Goal: Transaction & Acquisition: Purchase product/service

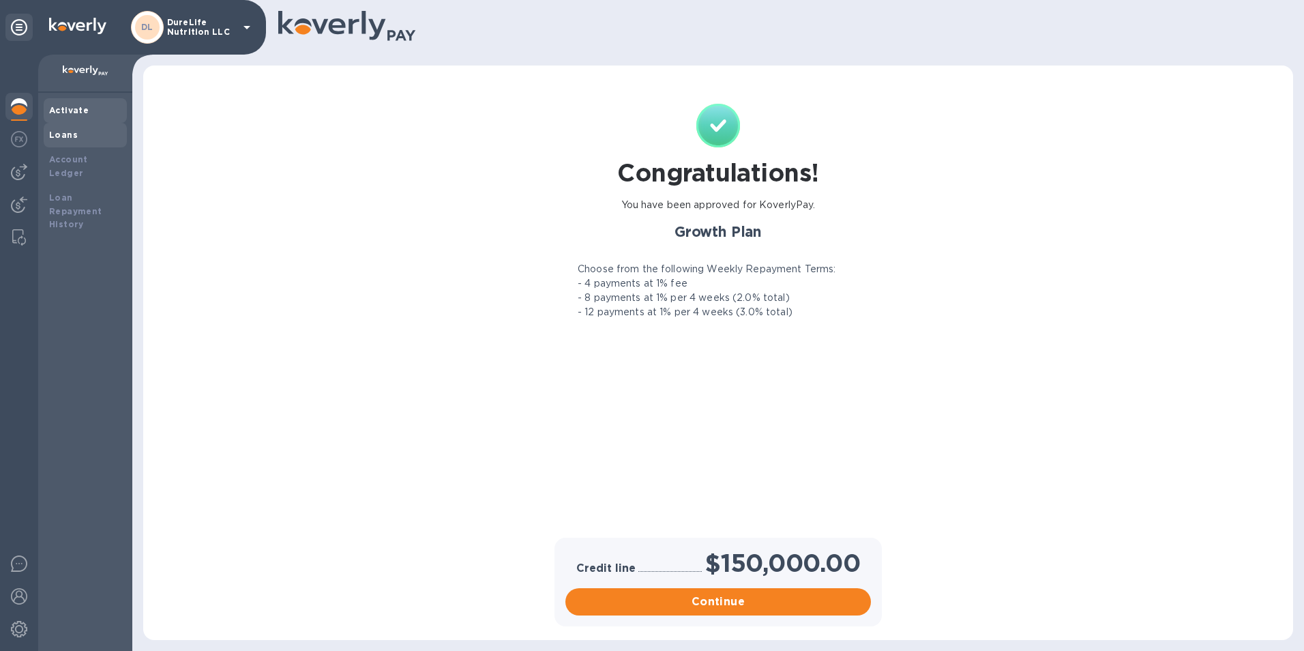
click at [61, 141] on div "Loans" at bounding box center [85, 135] width 72 height 14
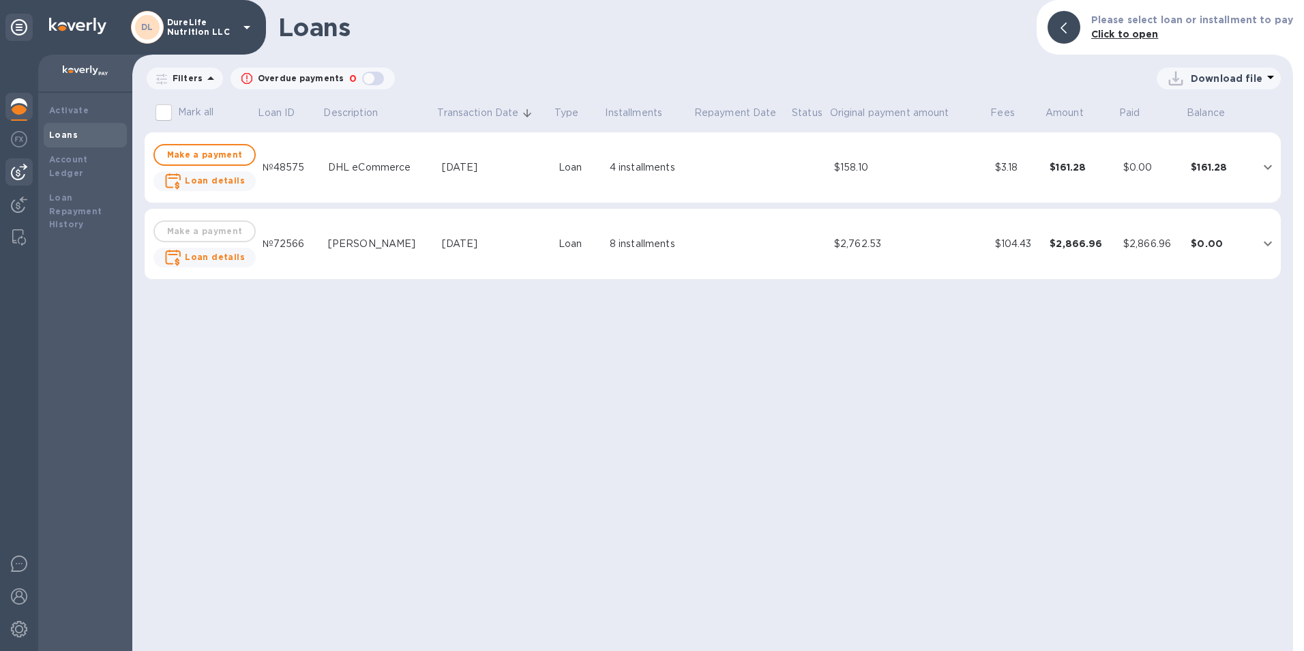
click at [25, 169] on img at bounding box center [19, 172] width 16 height 16
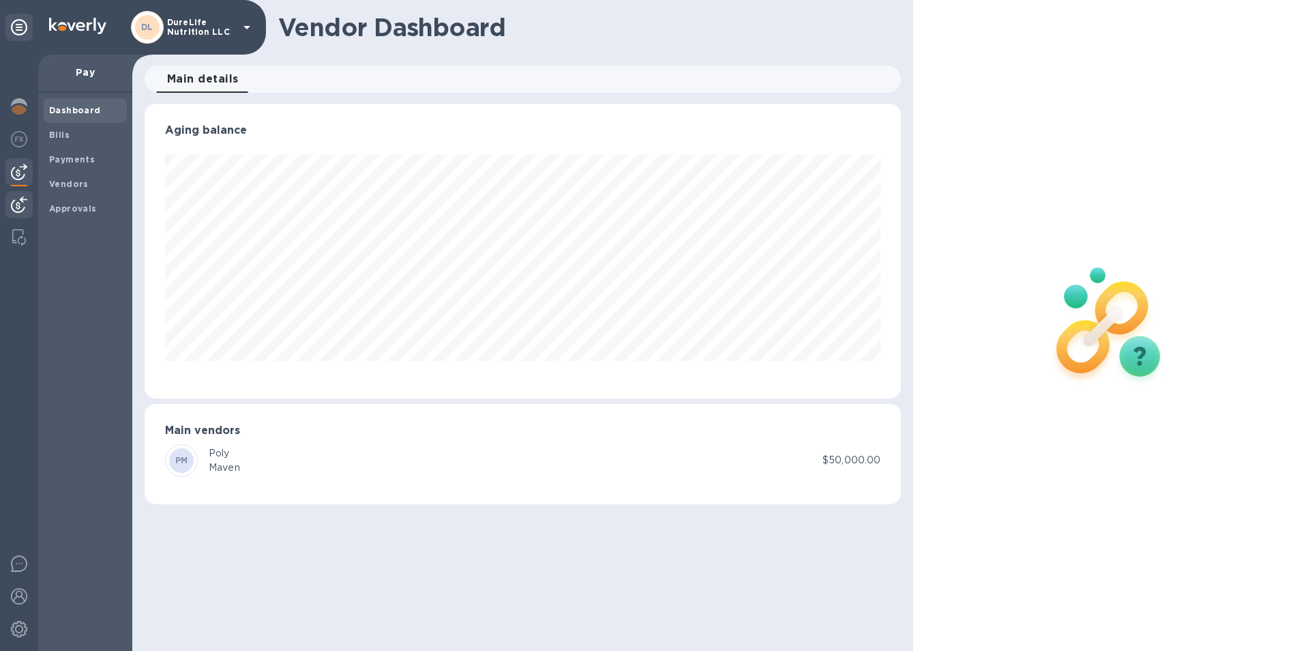
scroll to position [295, 757]
click at [27, 203] on img at bounding box center [19, 204] width 16 height 16
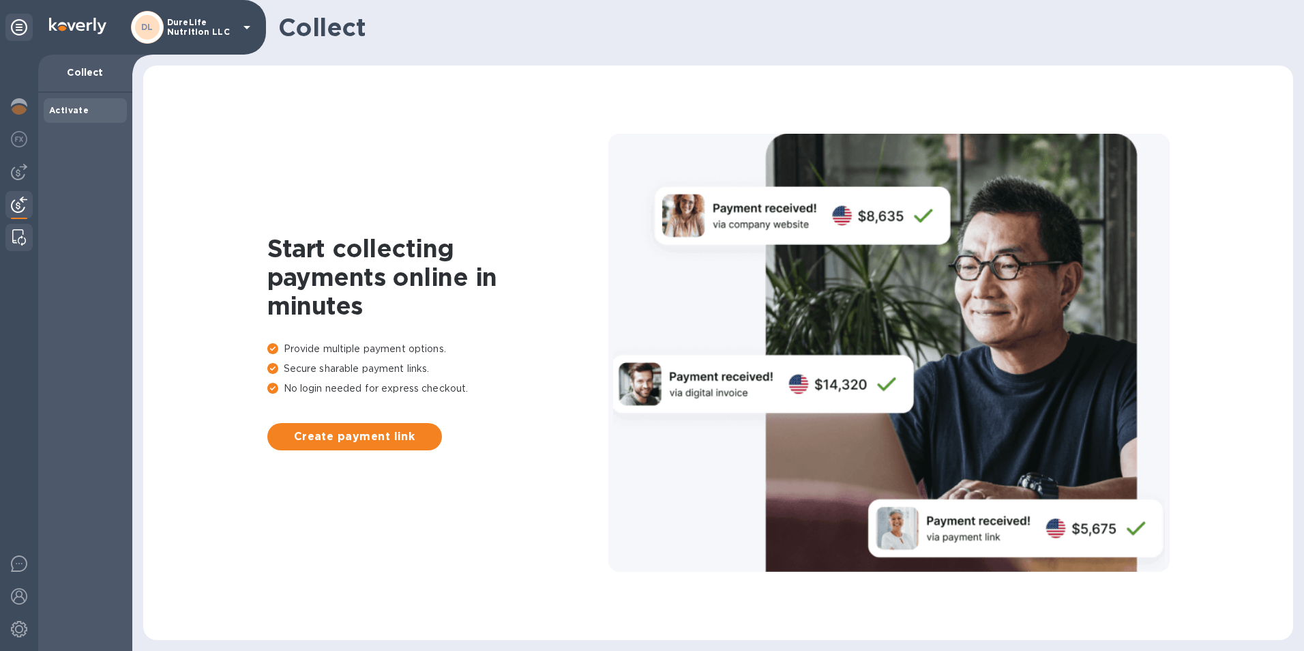
click at [29, 236] on div at bounding box center [19, 237] width 25 height 27
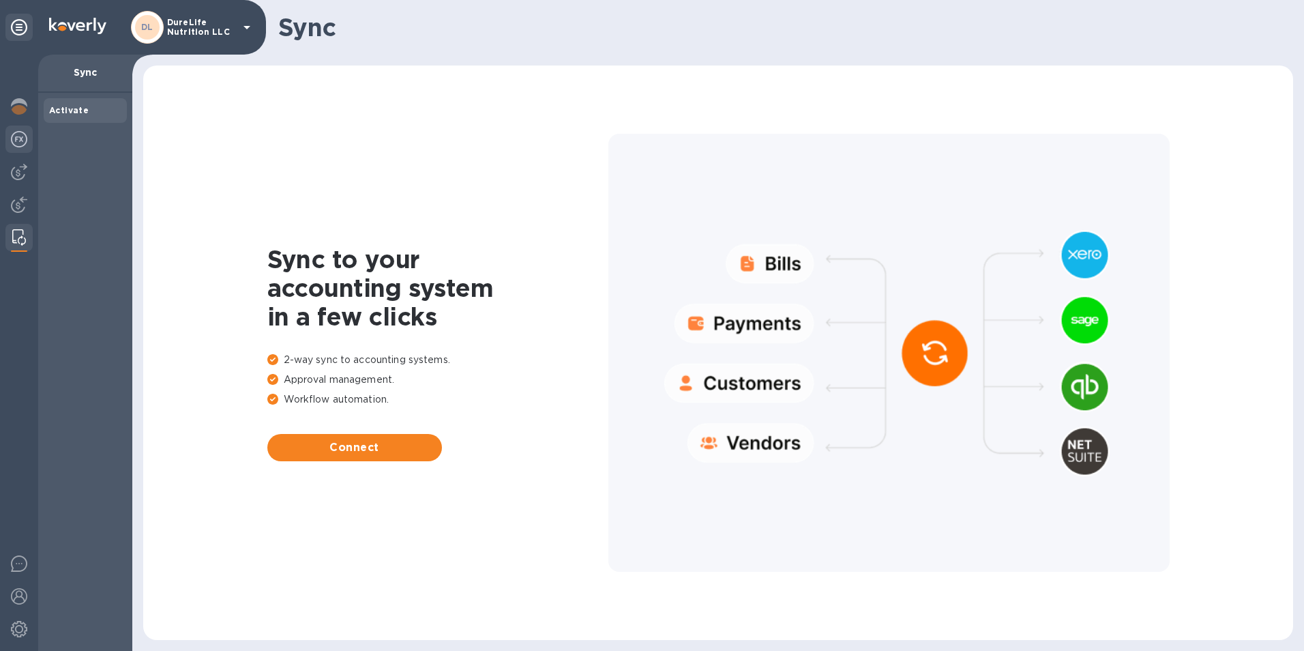
click at [31, 147] on div at bounding box center [18, 141] width 27 height 30
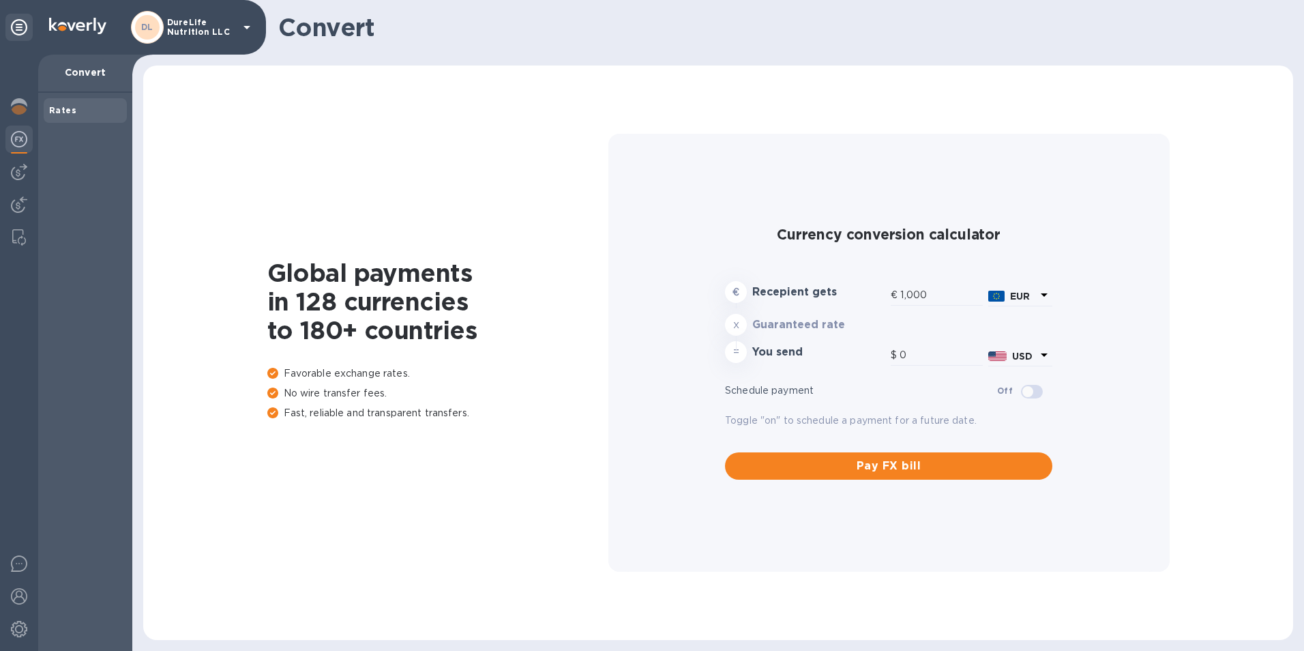
type input "1,168.02"
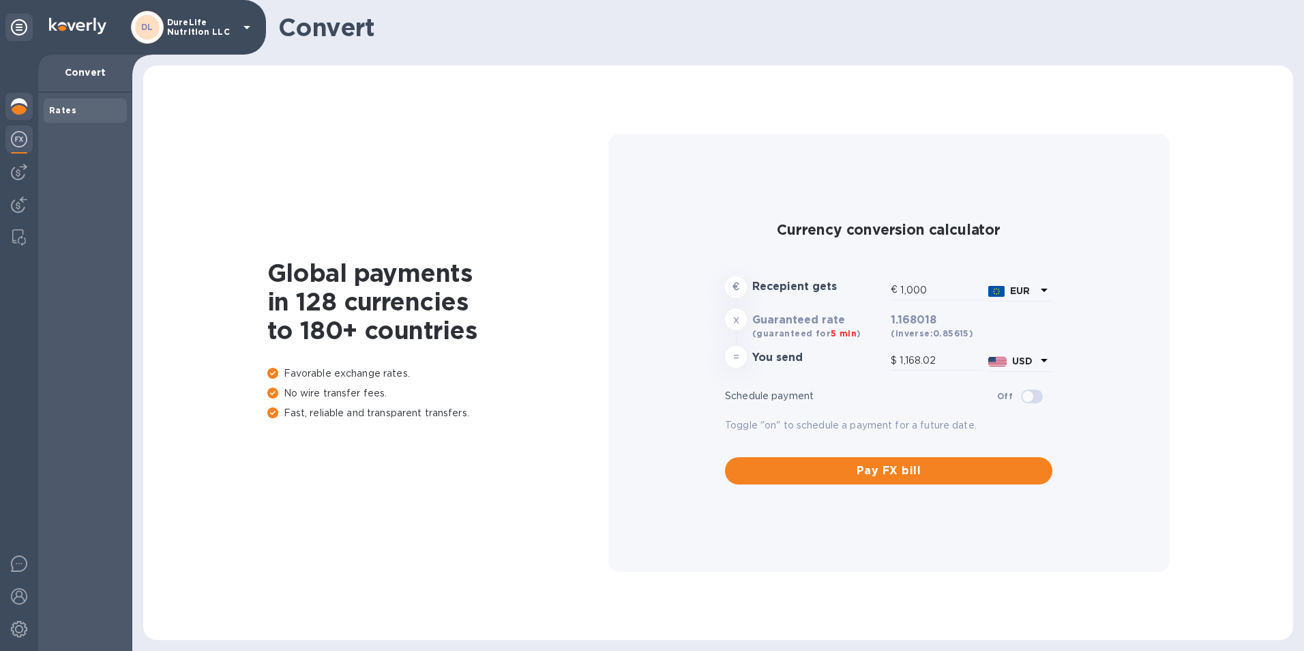
click at [23, 103] on img at bounding box center [19, 106] width 16 height 16
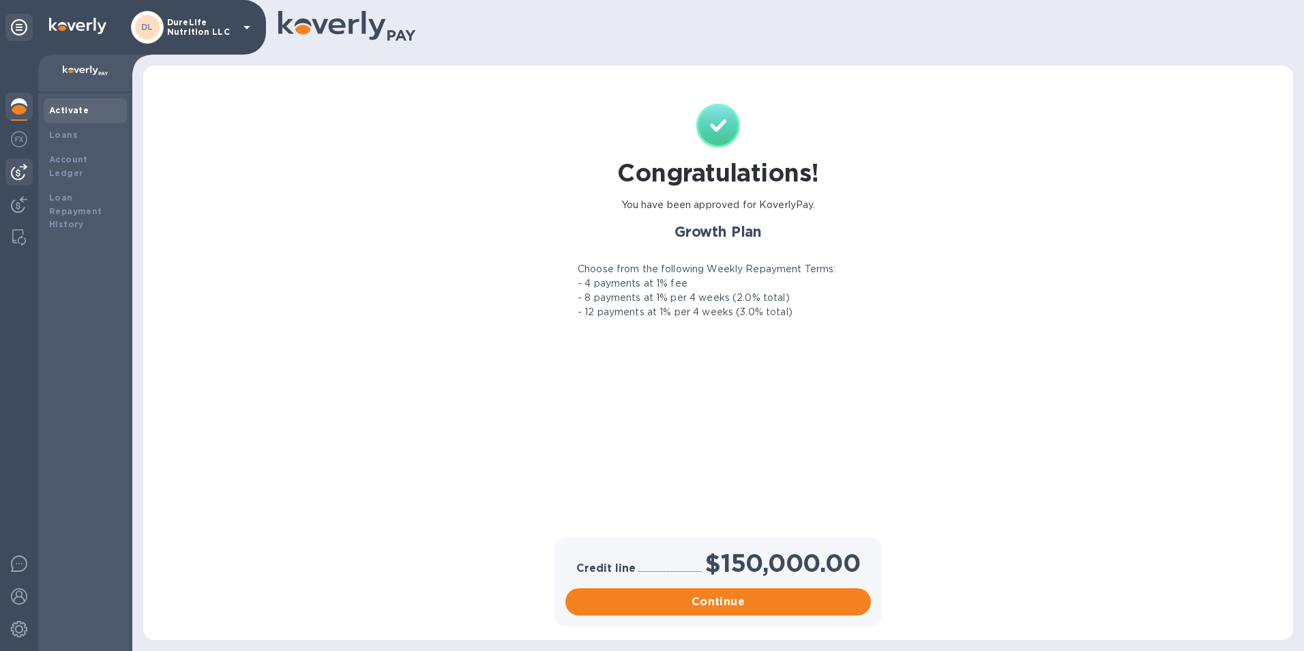
click at [25, 168] on img at bounding box center [19, 172] width 16 height 16
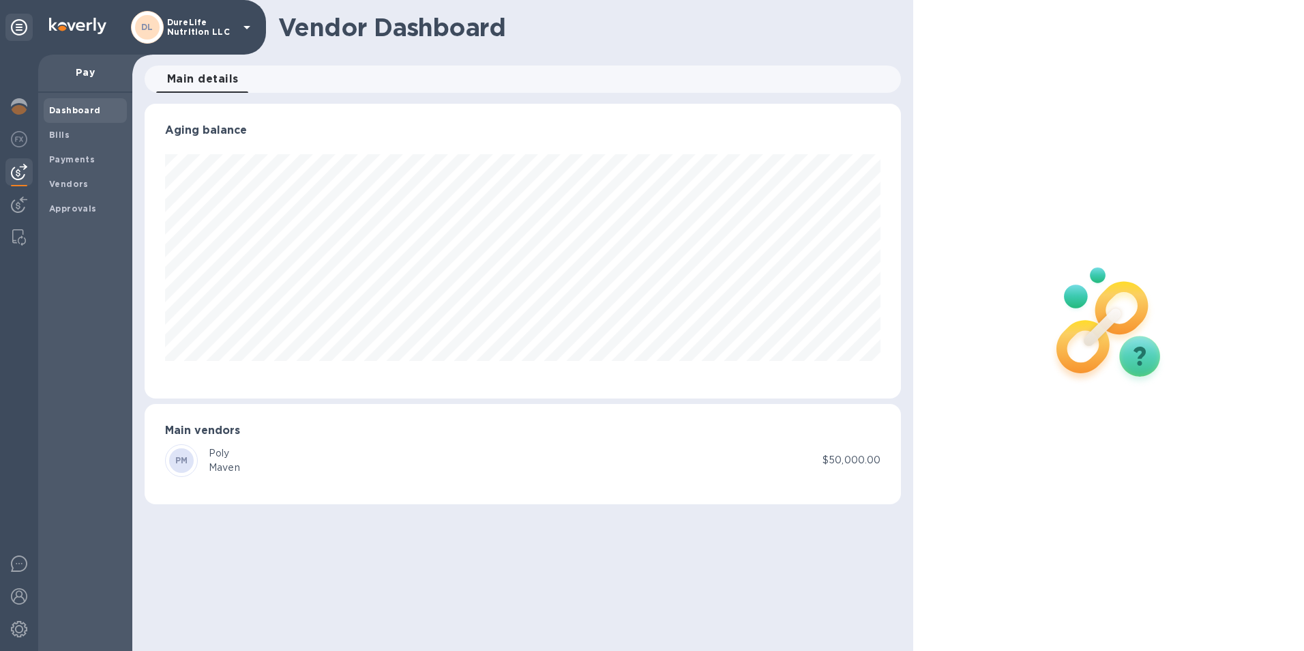
scroll to position [295, 757]
click at [850, 465] on p "$50,000.00" at bounding box center [852, 460] width 58 height 14
click at [81, 134] on span "Bills" at bounding box center [85, 135] width 72 height 14
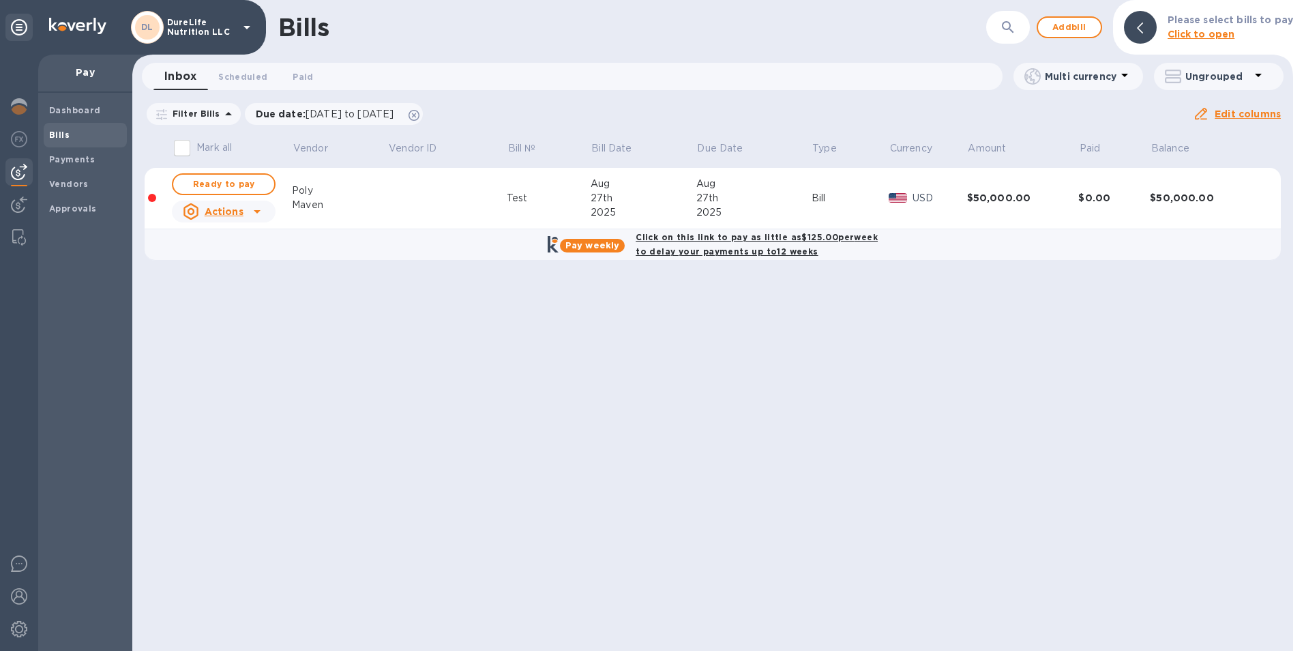
click at [707, 237] on b "Click on this link to pay as little as $125.00 per week to delay your payments …" at bounding box center [757, 244] width 242 height 25
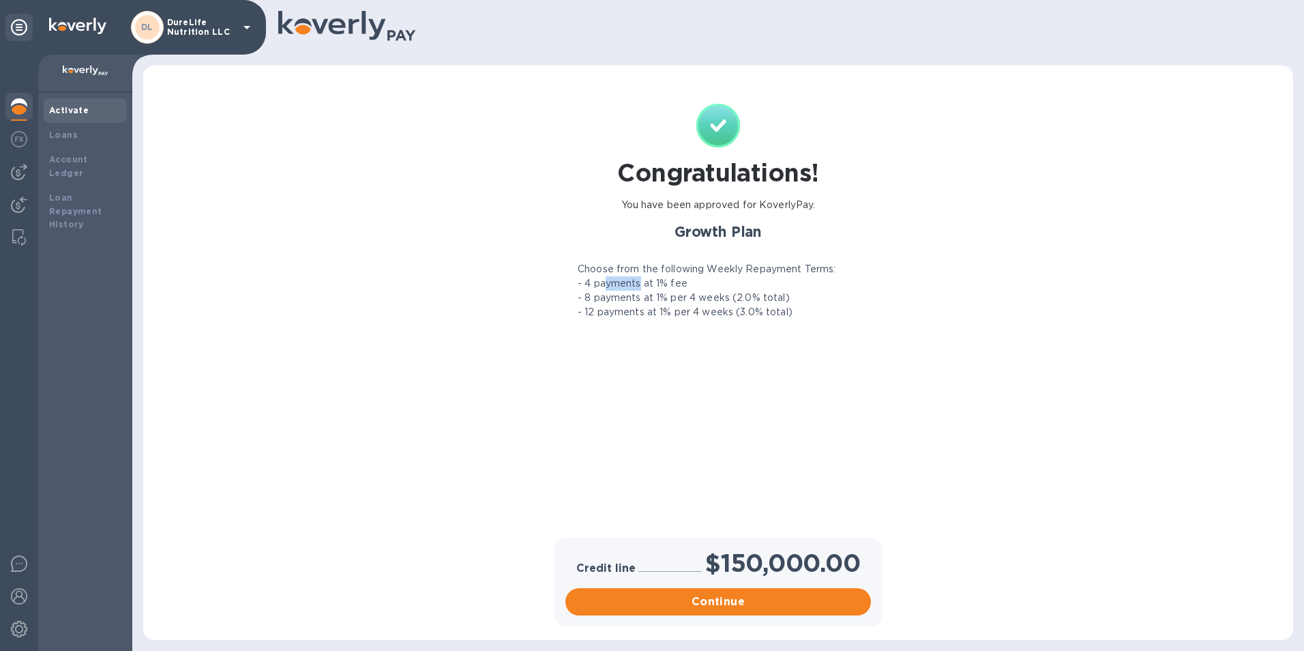
drag, startPoint x: 606, startPoint y: 284, endPoint x: 642, endPoint y: 284, distance: 36.2
click at [642, 284] on p "- 4 payments at 1% fee" at bounding box center [633, 283] width 110 height 14
drag, startPoint x: 642, startPoint y: 284, endPoint x: 649, endPoint y: 299, distance: 16.5
click at [649, 299] on p "- 8 payments at 1% per 4 weeks (2.0% total)" at bounding box center [684, 298] width 212 height 14
drag, startPoint x: 649, startPoint y: 299, endPoint x: 668, endPoint y: 312, distance: 23.5
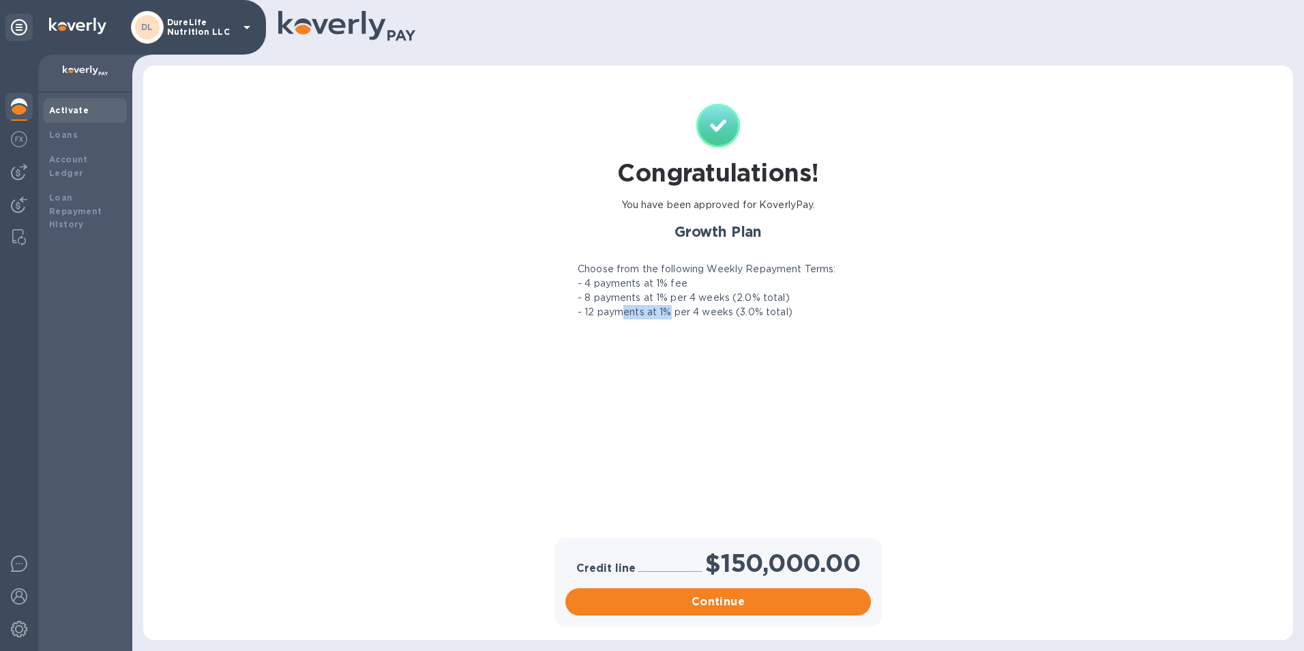
click at [668, 312] on p "- 12 payments at 1% per 4 weeks (3.0% total)" at bounding box center [685, 312] width 215 height 14
click at [743, 611] on button "Continue" at bounding box center [719, 601] width 306 height 27
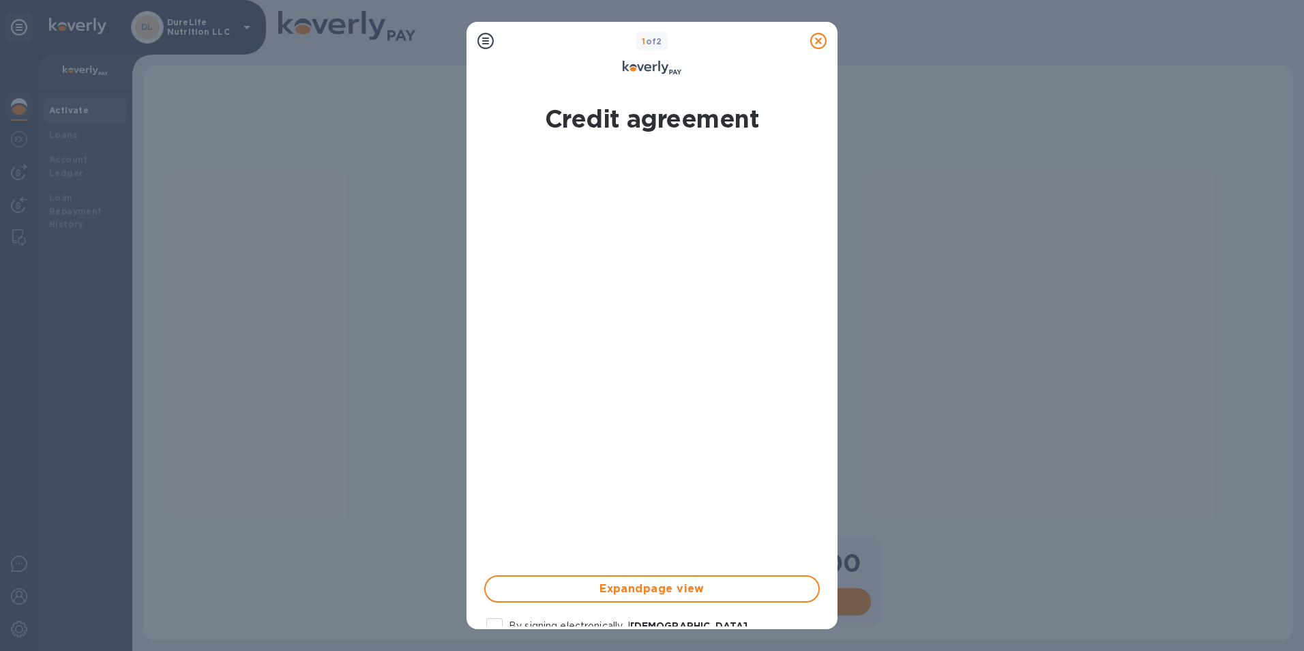
scroll to position [183, 0]
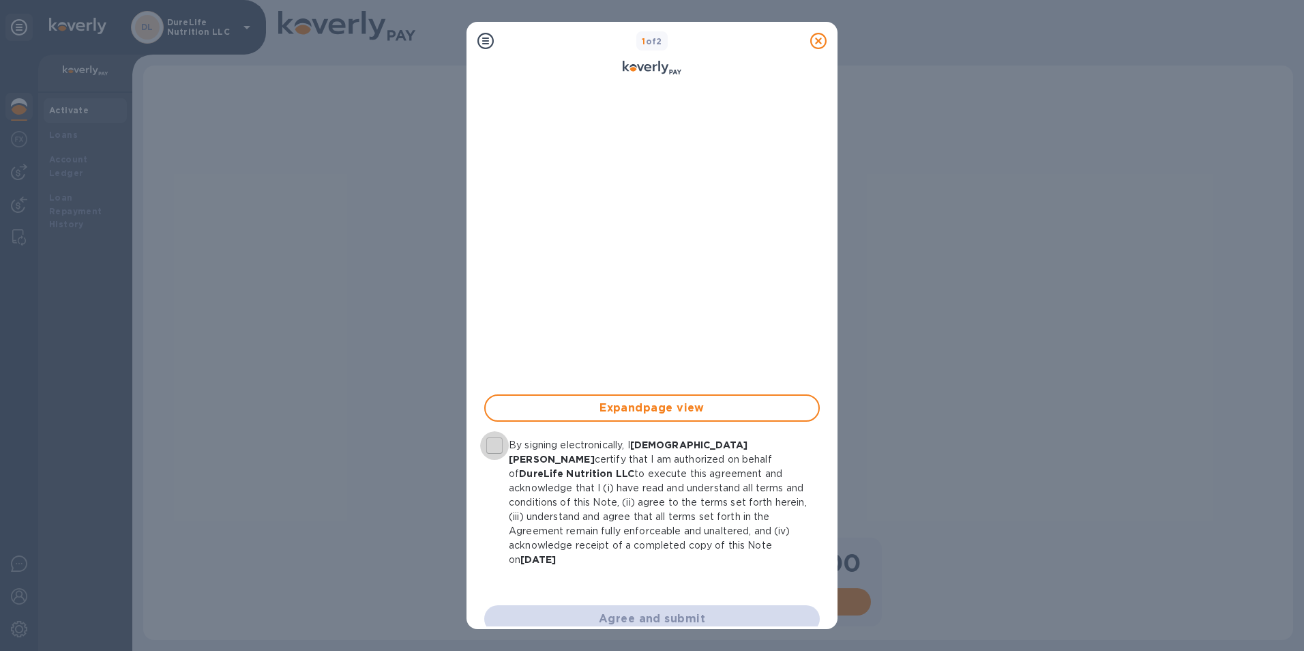
click at [493, 449] on input "By signing electronically, I [DEMOGRAPHIC_DATA][PERSON_NAME] certify that I am …" at bounding box center [494, 445] width 29 height 29
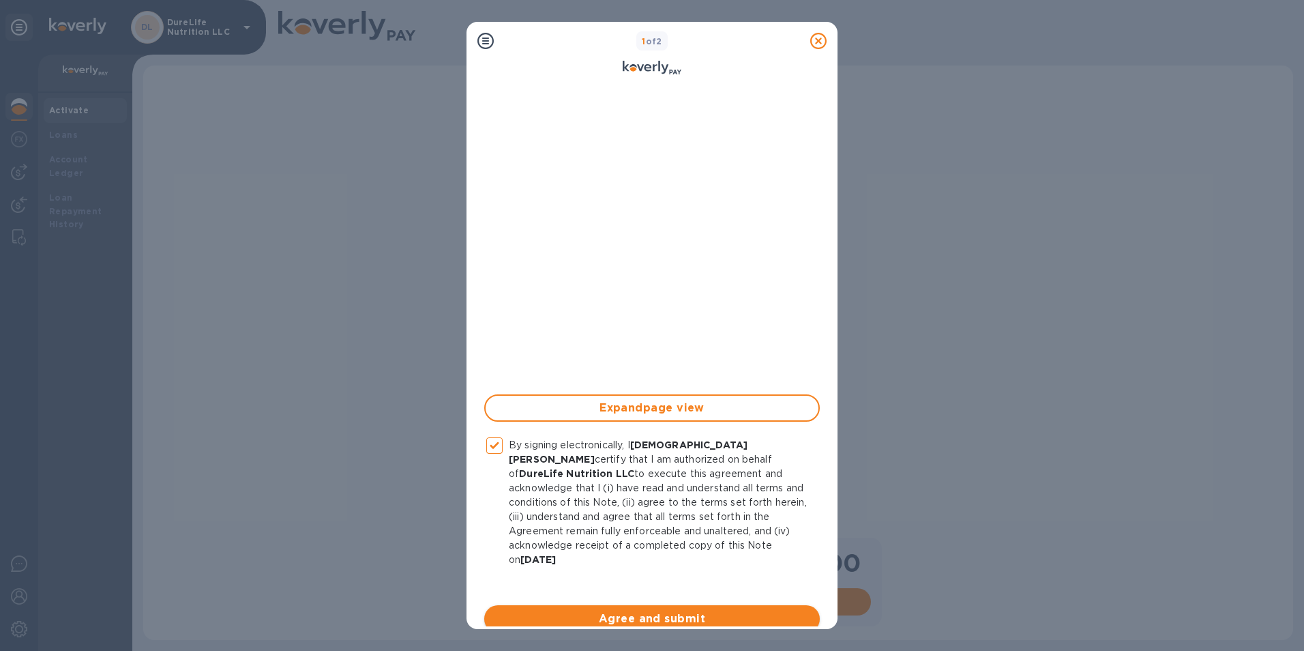
click at [679, 613] on button "Agree and submit" at bounding box center [652, 618] width 336 height 27
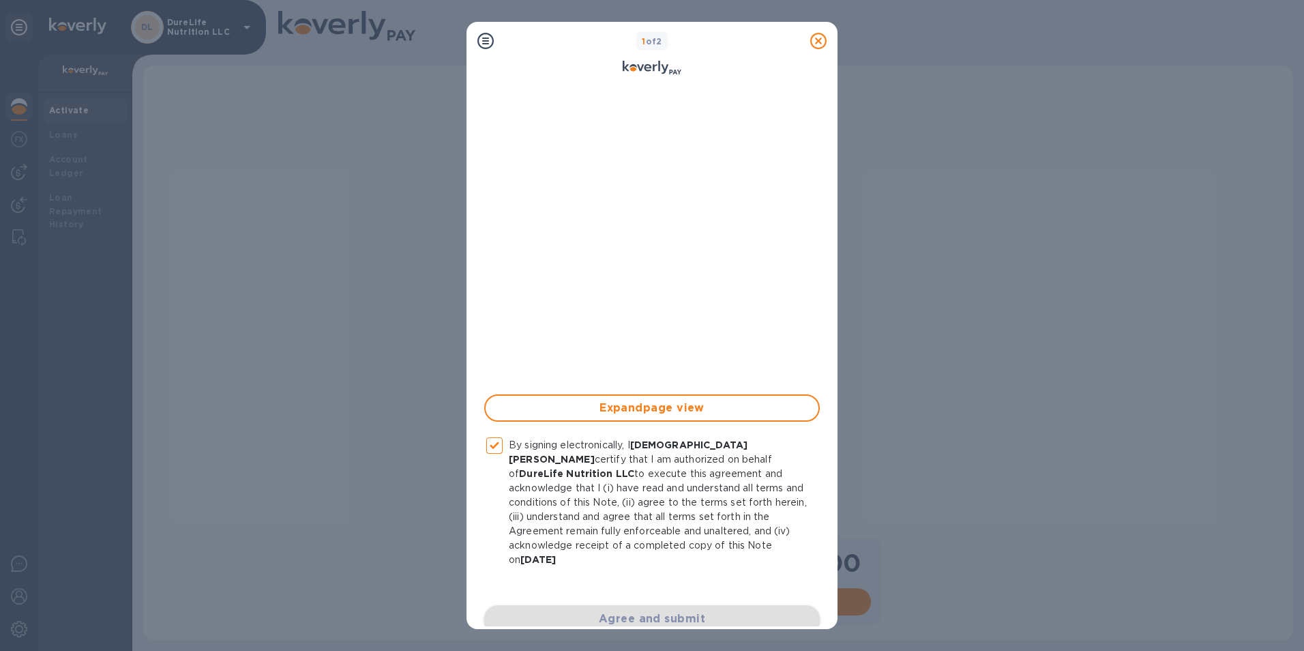
checkbox input "false"
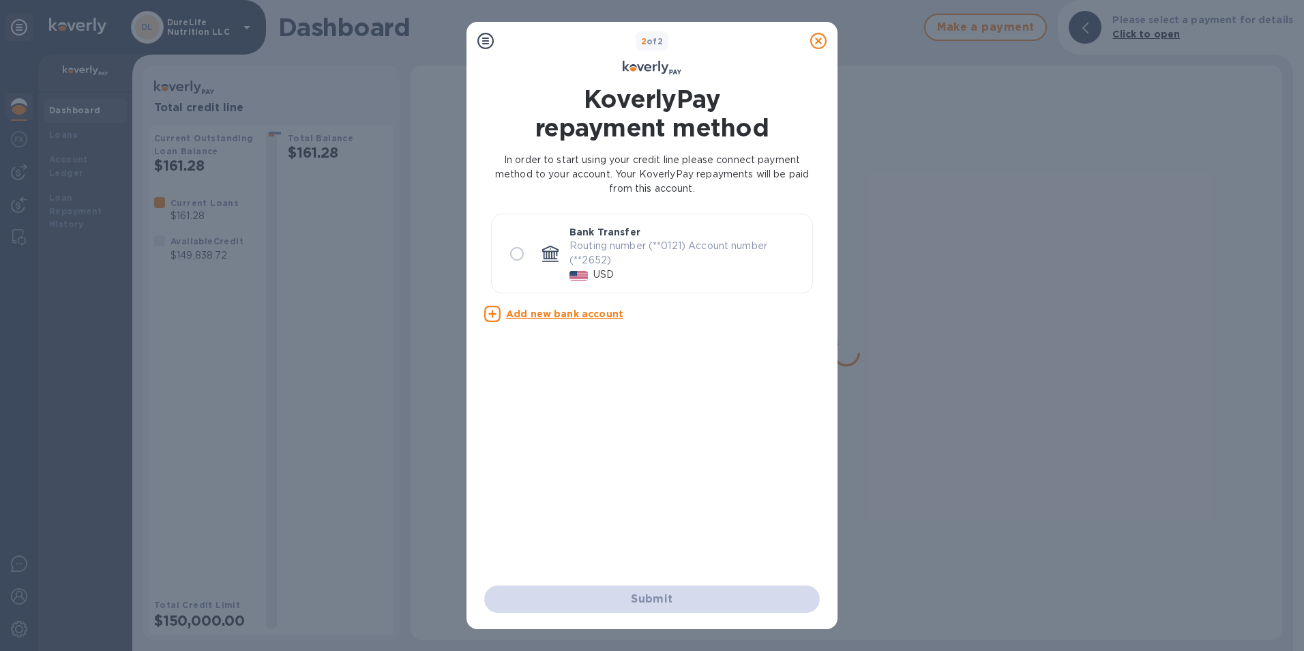
scroll to position [0, 0]
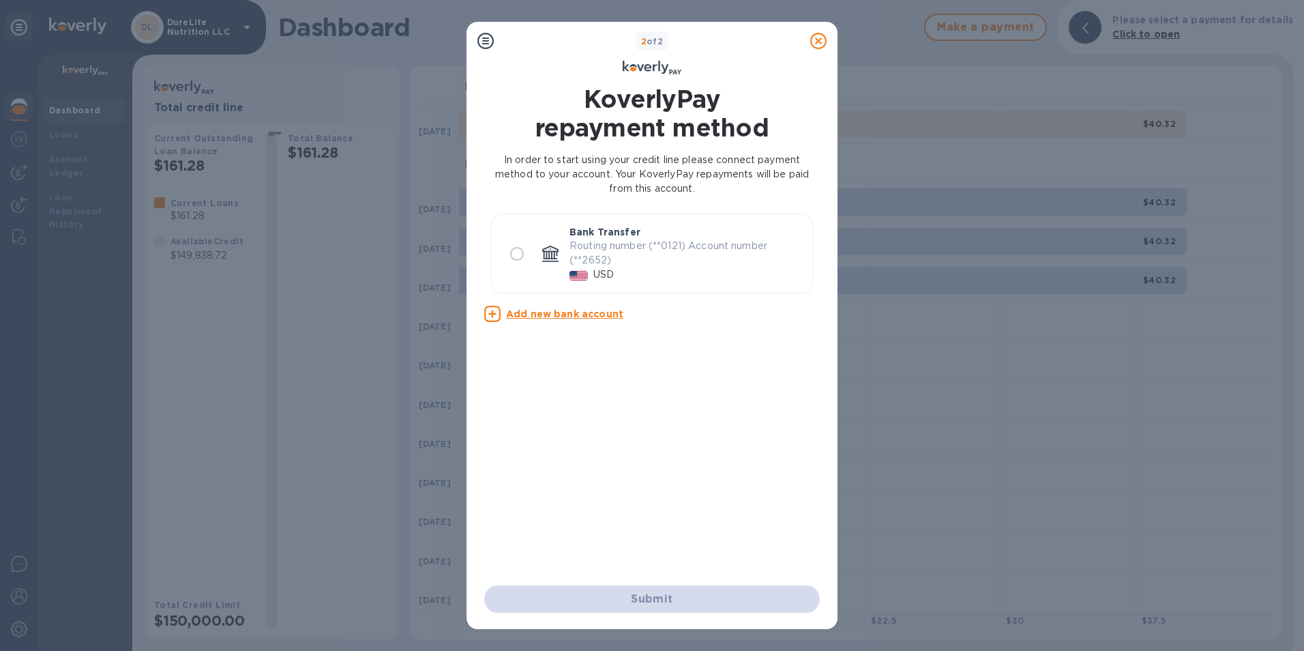
click at [817, 42] on icon at bounding box center [818, 41] width 16 height 16
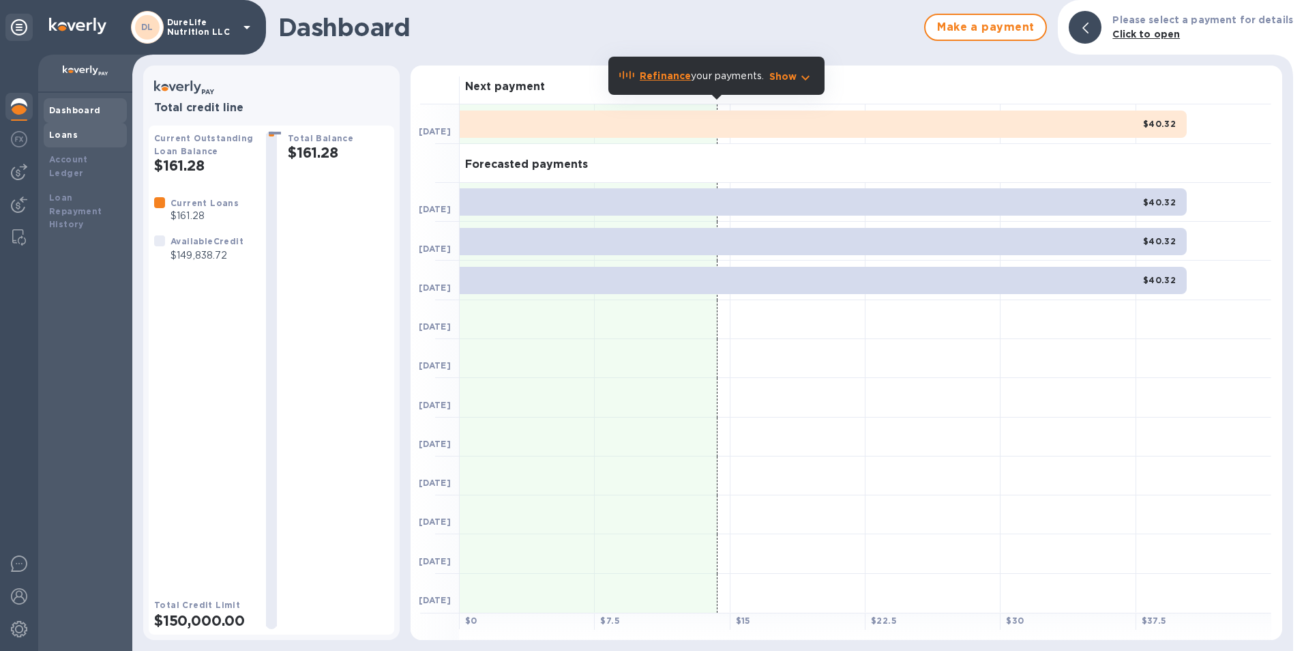
click at [82, 140] on div "Loans" at bounding box center [85, 135] width 72 height 14
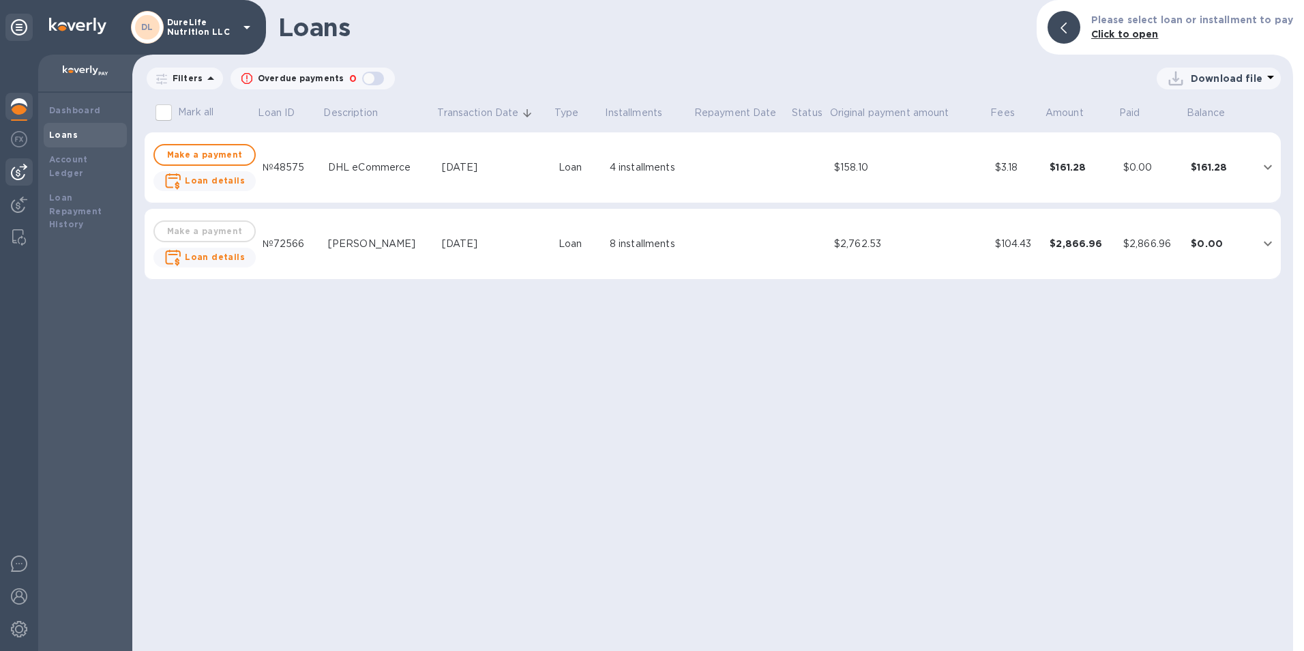
click at [28, 168] on div at bounding box center [18, 171] width 27 height 27
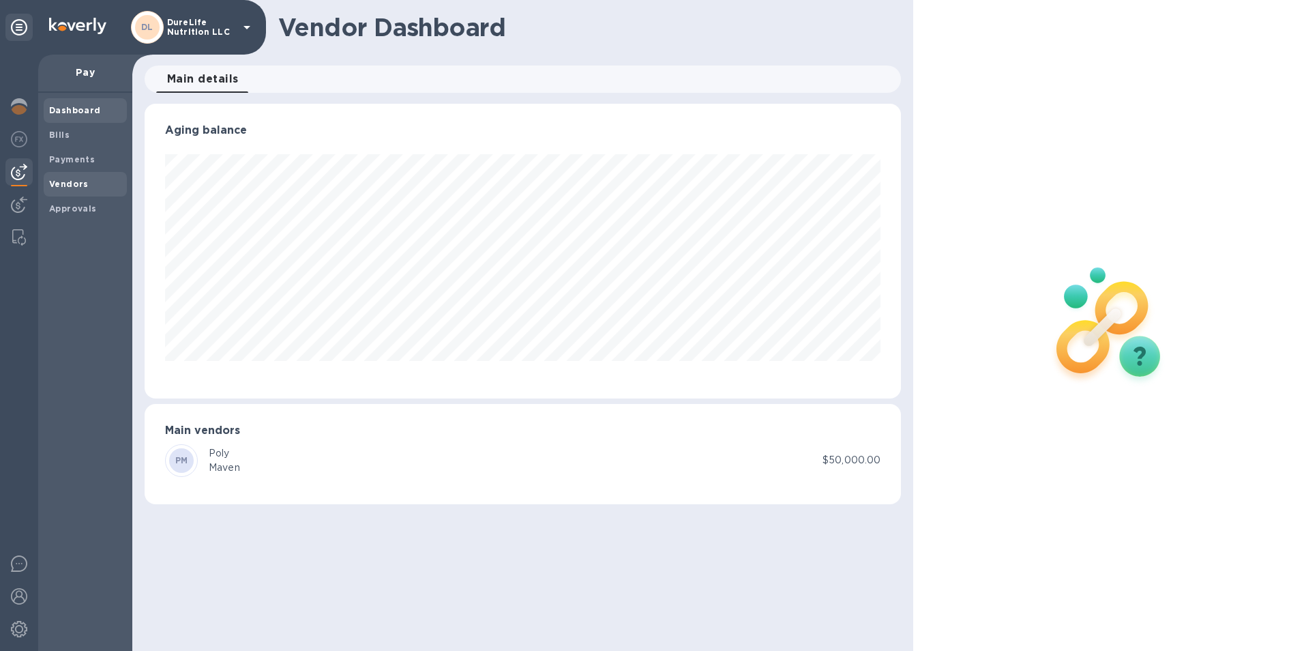
scroll to position [295, 757]
click at [75, 183] on b "Vendors" at bounding box center [69, 184] width 40 height 10
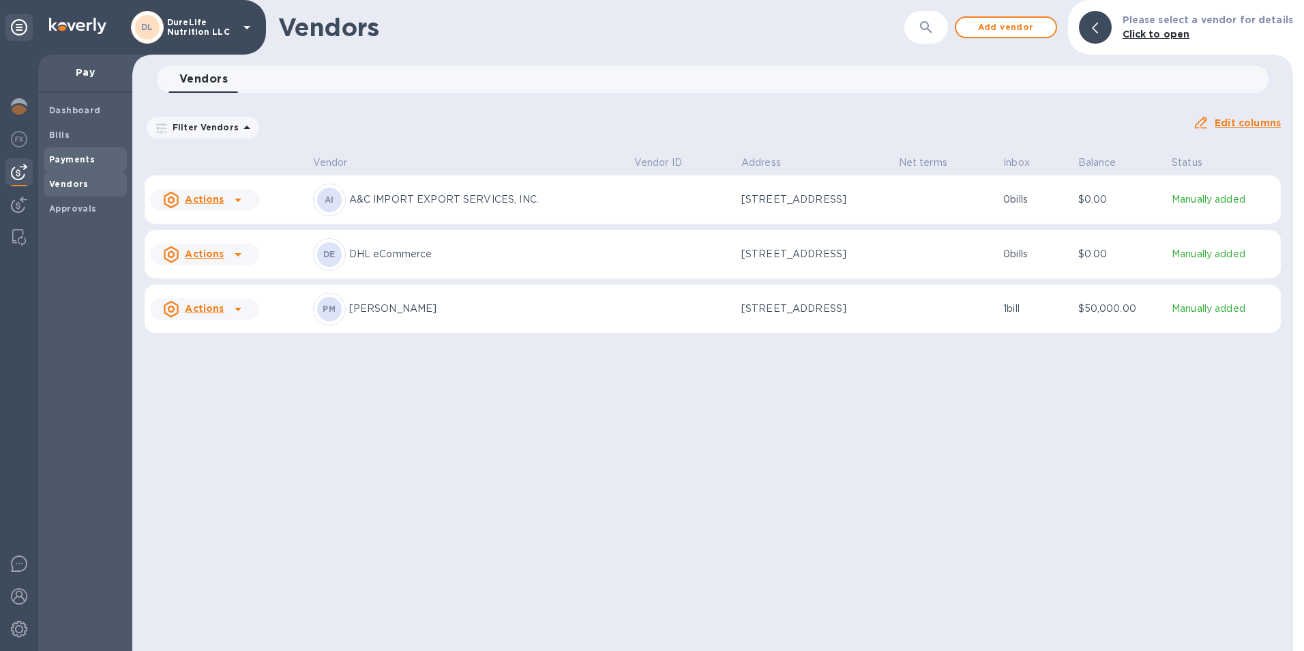
click at [76, 157] on b "Payments" at bounding box center [72, 159] width 46 height 10
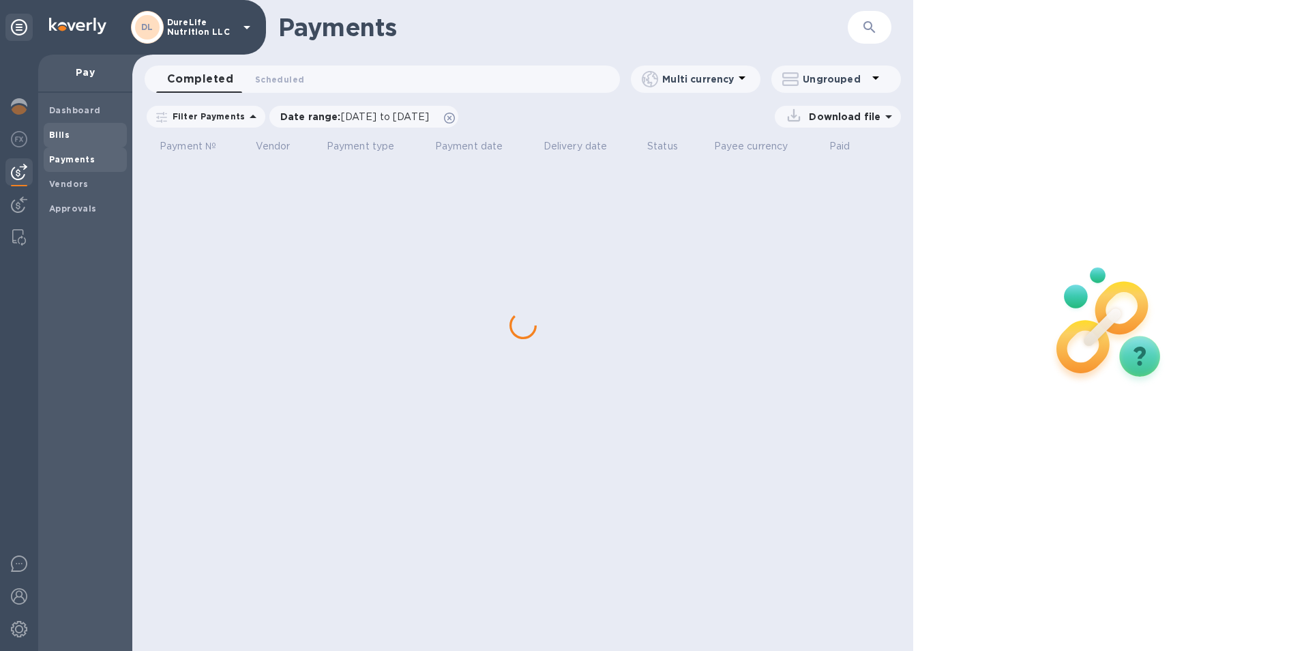
click at [73, 136] on span "Bills" at bounding box center [85, 135] width 72 height 14
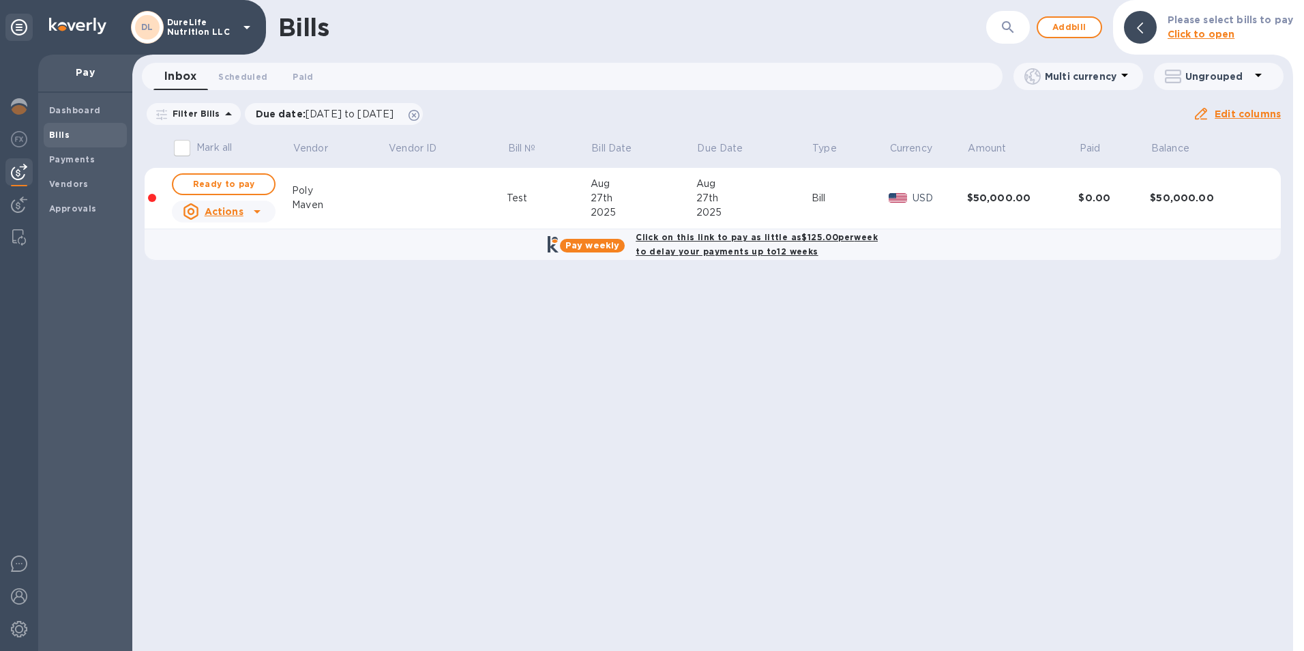
click at [720, 244] on div "Click on this link to pay as little as $125.00 per week to delay your payments …" at bounding box center [757, 244] width 248 height 34
checkbox input "true"
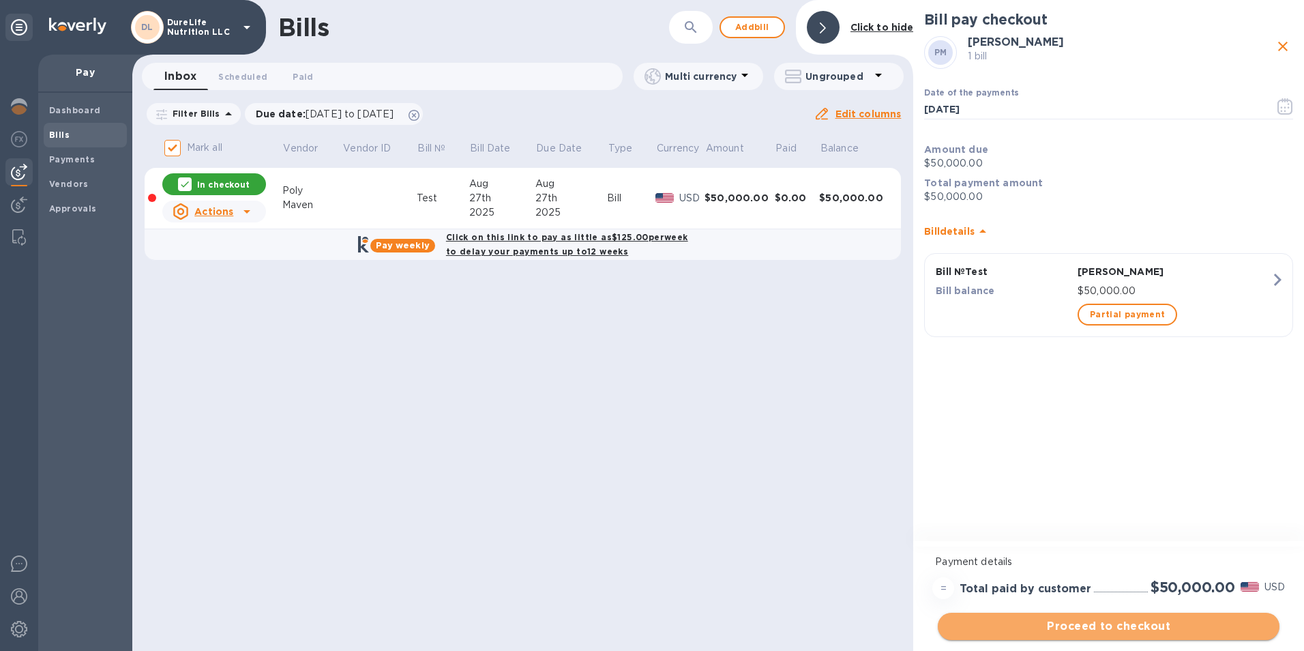
click at [1117, 634] on span "Proceed to checkout" at bounding box center [1109, 626] width 320 height 16
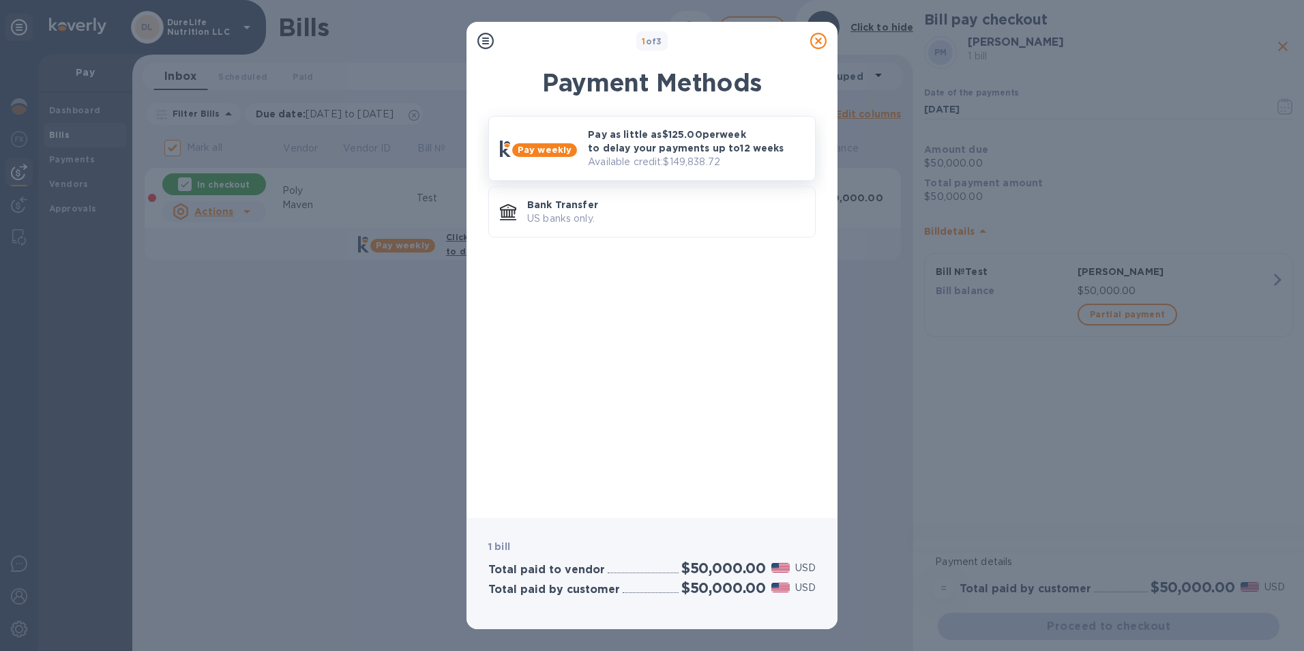
click at [596, 138] on p "Pay as little as $125.00 per week to delay your payments up to 12 weeks" at bounding box center [696, 141] width 216 height 27
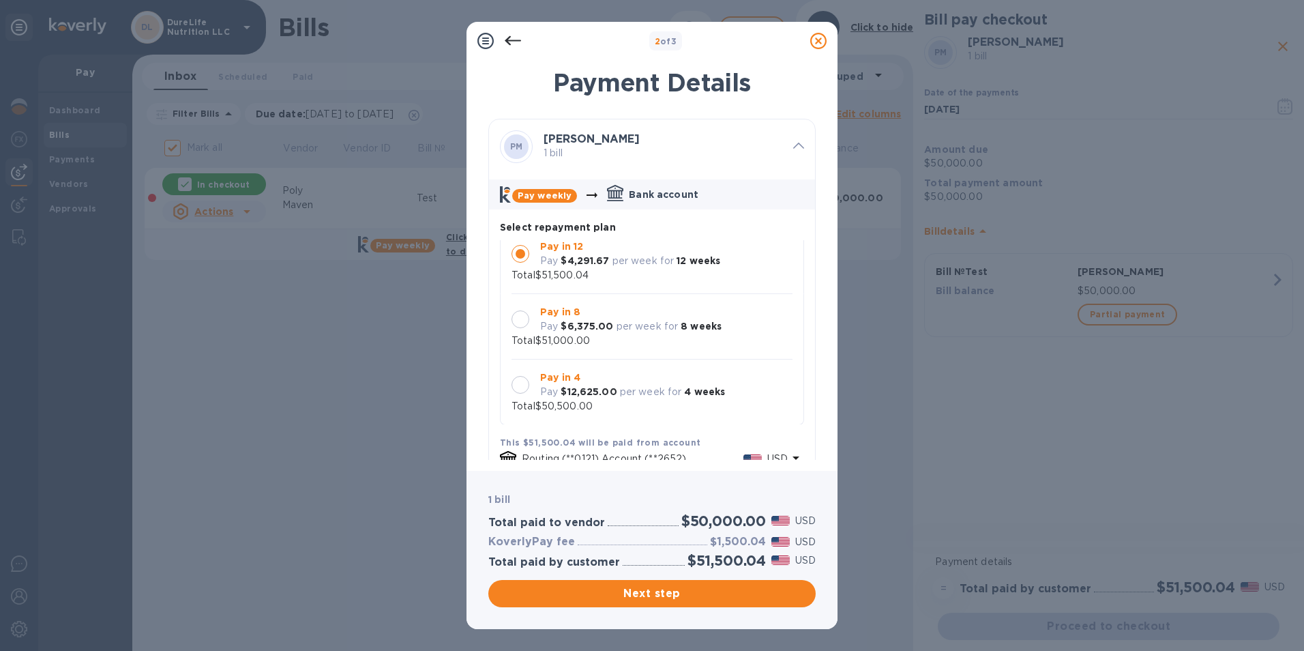
scroll to position [13, 0]
click at [519, 319] on div at bounding box center [521, 319] width 18 height 18
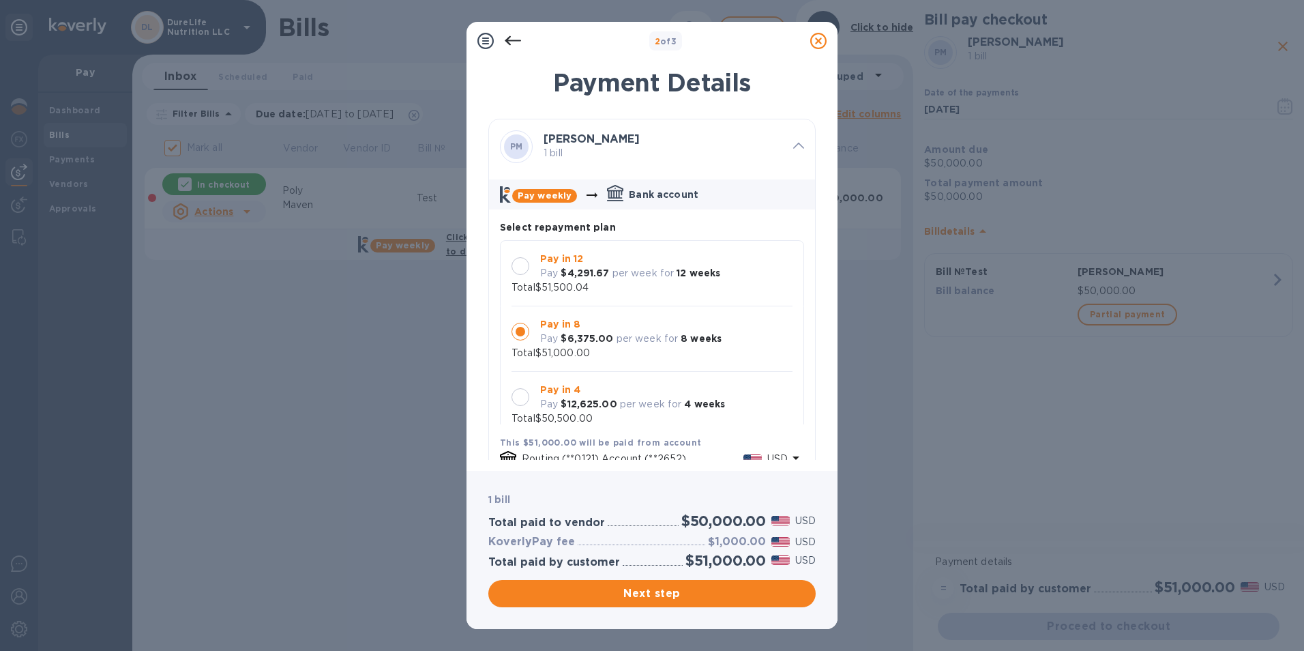
click at [522, 396] on div at bounding box center [521, 397] width 18 height 18
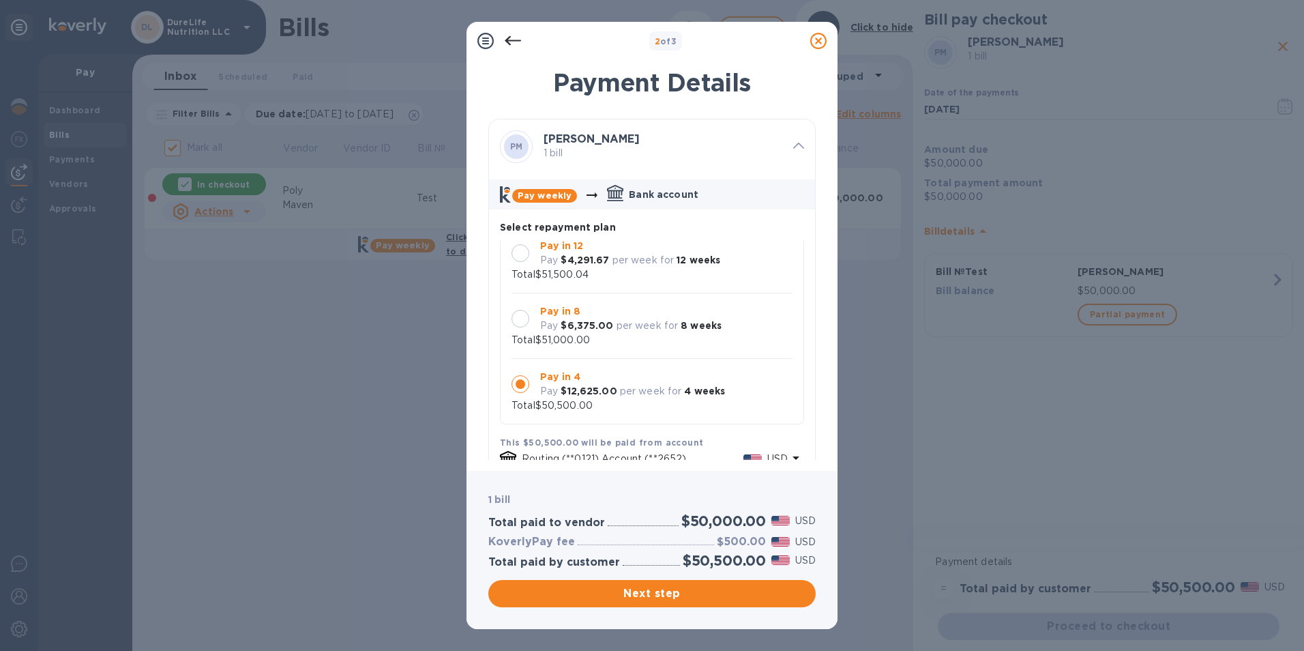
click at [821, 40] on icon at bounding box center [818, 41] width 16 height 16
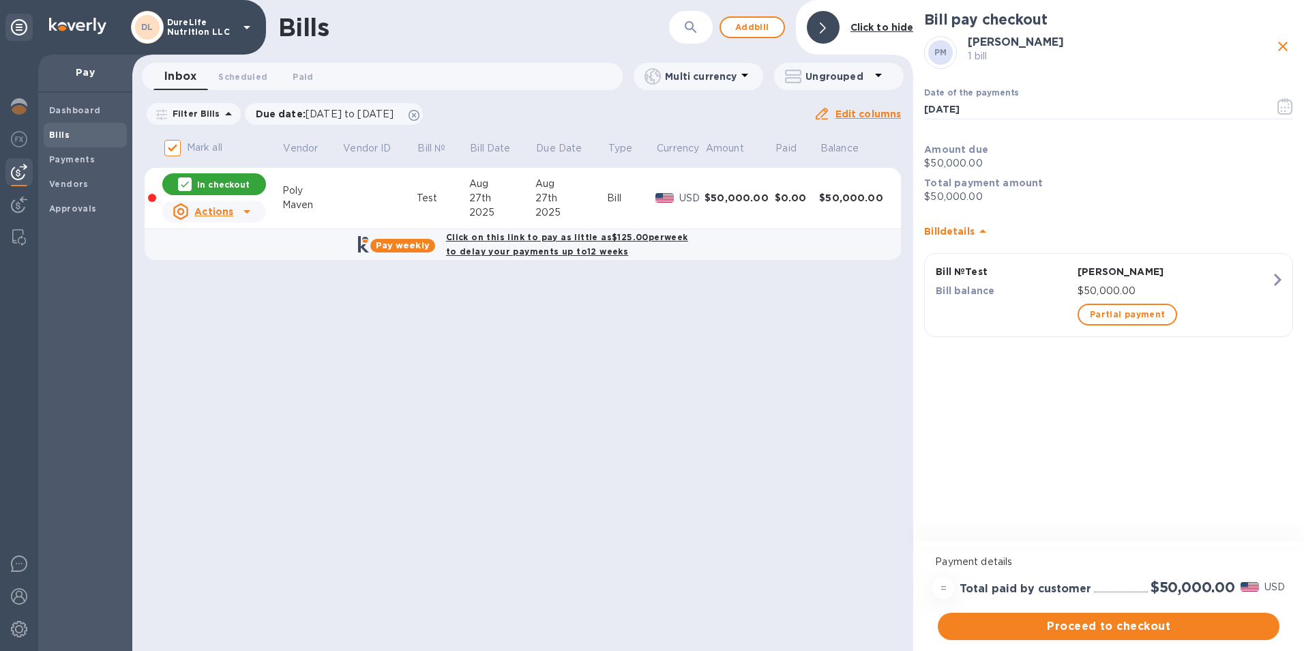
click at [243, 30] on icon at bounding box center [247, 27] width 16 height 16
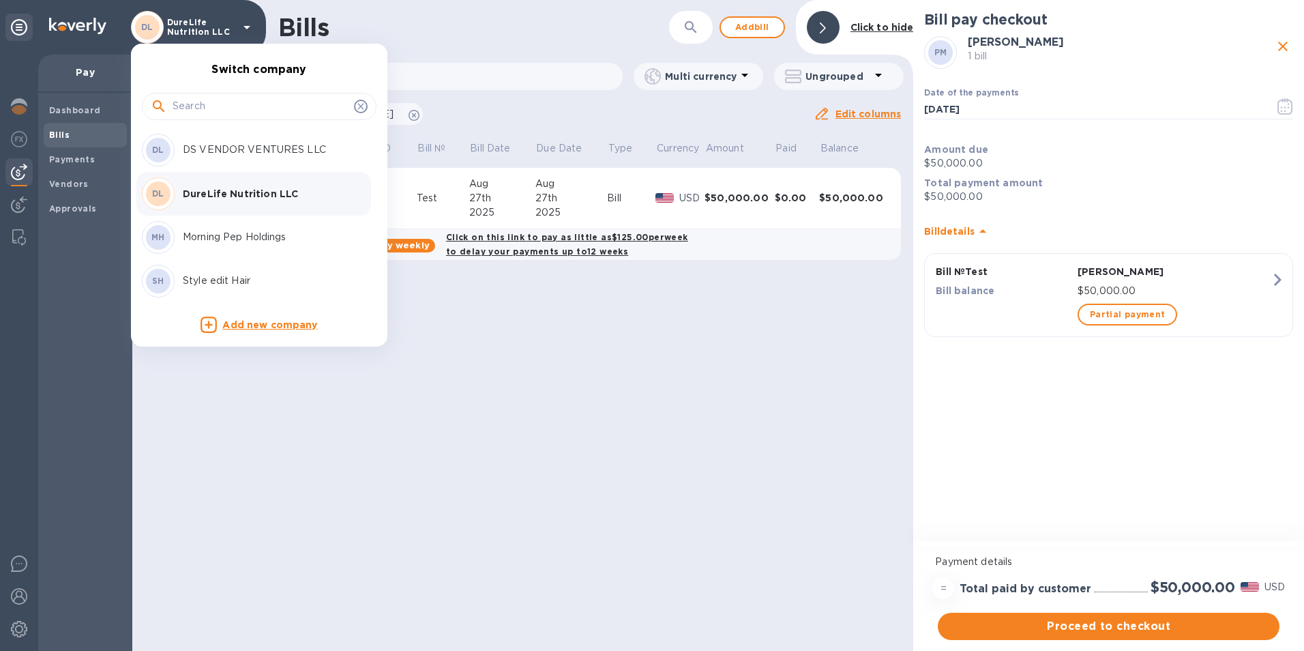
drag, startPoint x: 420, startPoint y: 451, endPoint x: 417, endPoint y: 443, distance: 8.2
click at [419, 449] on div at bounding box center [652, 325] width 1304 height 651
